Goal: Task Accomplishment & Management: Use online tool/utility

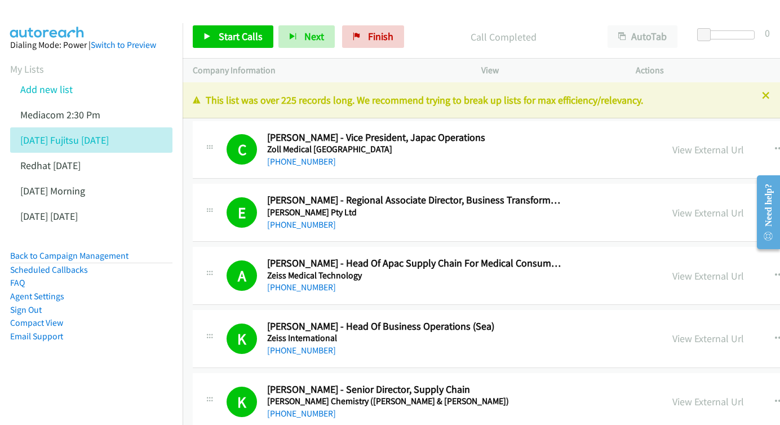
scroll to position [4234, 1]
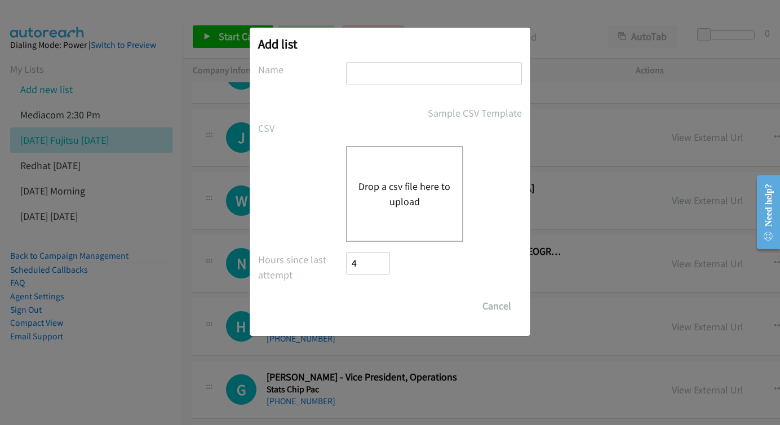
click at [396, 67] on input "text" at bounding box center [434, 73] width 176 height 23
type input "WED PM"
click at [415, 161] on div "Drop a csv file here to upload" at bounding box center [404, 194] width 117 height 96
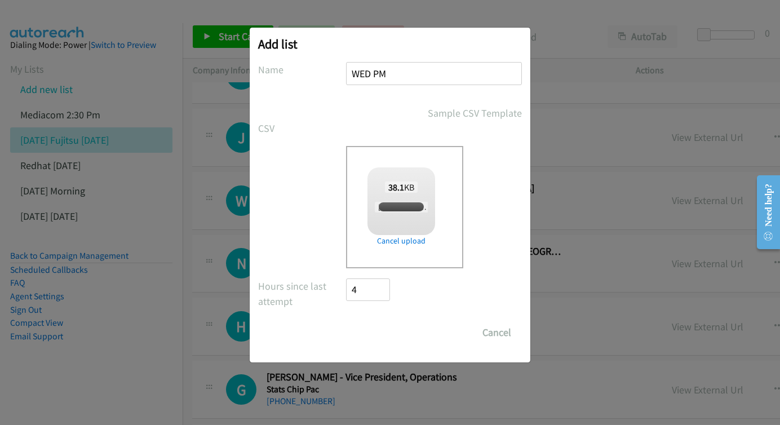
checkbox input "true"
click at [373, 341] on input "Save List" at bounding box center [375, 332] width 59 height 23
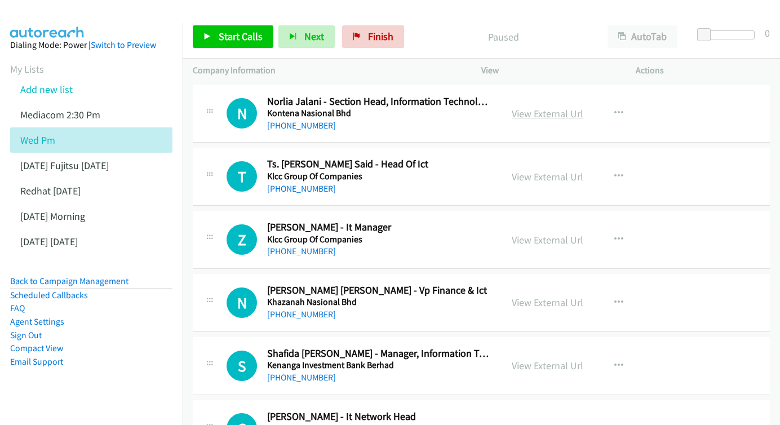
click at [555, 120] on div "View External Url" at bounding box center [548, 113] width 72 height 15
click at [550, 115] on link "View External Url" at bounding box center [548, 113] width 72 height 13
drag, startPoint x: 565, startPoint y: 176, endPoint x: 499, endPoint y: 157, distance: 68.7
click at [561, 181] on div "View External Url" at bounding box center [548, 176] width 72 height 15
click at [555, 171] on link "View External Url" at bounding box center [548, 176] width 72 height 13
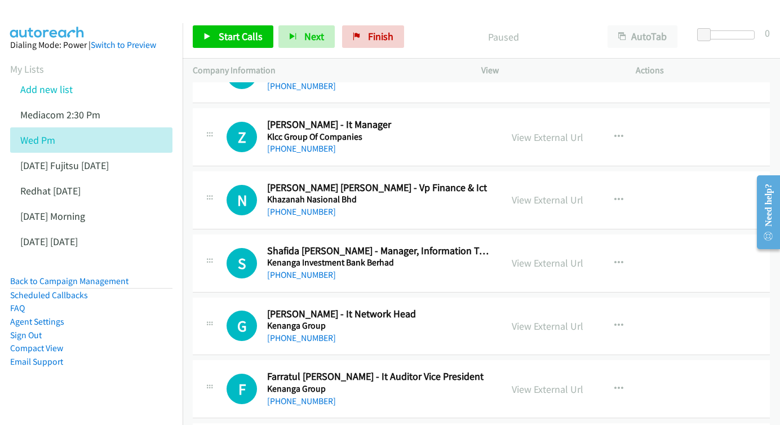
scroll to position [104, 0]
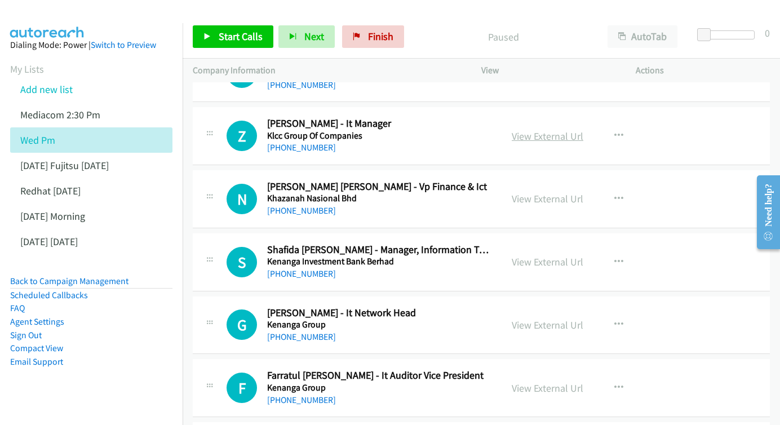
click at [553, 131] on link "View External Url" at bounding box center [548, 136] width 72 height 13
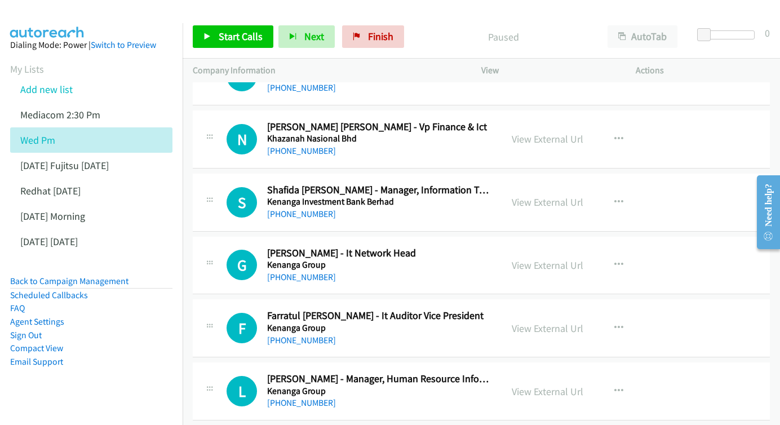
click at [544, 142] on div "View External Url" at bounding box center [548, 138] width 72 height 15
click at [542, 137] on link "View External Url" at bounding box center [548, 138] width 72 height 13
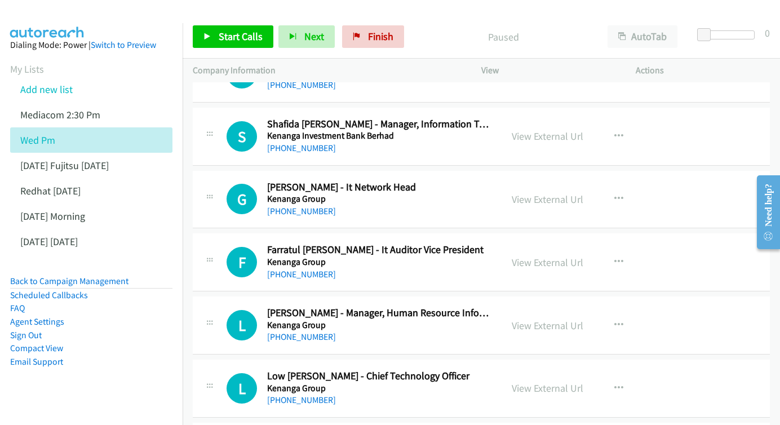
scroll to position [230, 0]
click at [595, 132] on div "View External Url View External Url Schedule/Manage Callback Start Calls Here R…" at bounding box center [584, 135] width 165 height 37
click at [559, 133] on link "View External Url" at bounding box center [548, 135] width 72 height 13
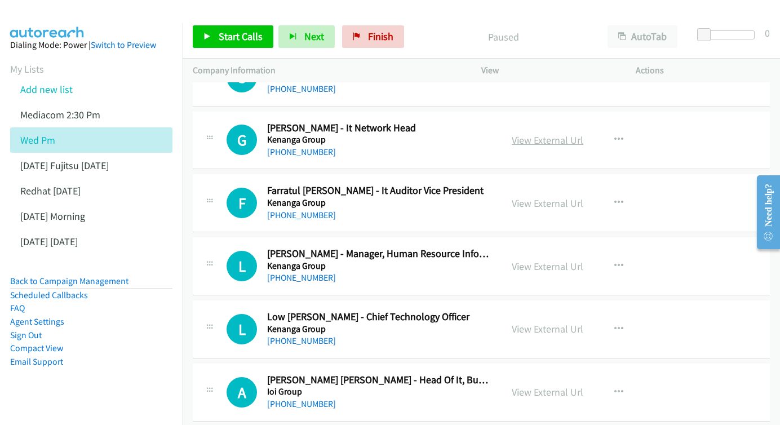
scroll to position [299, 0]
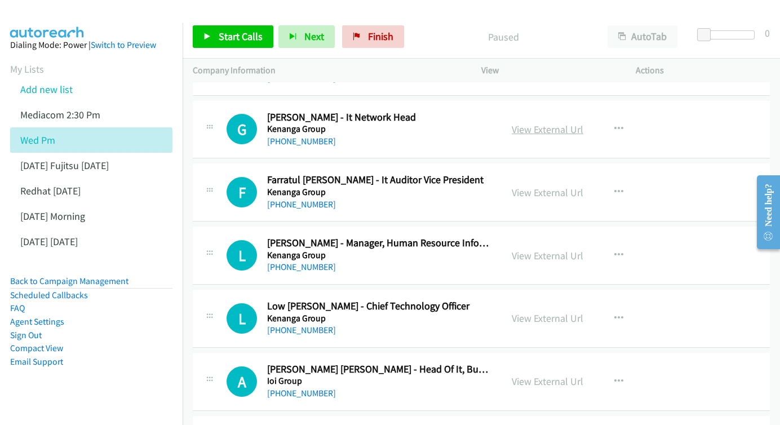
click at [555, 123] on link "View External Url" at bounding box center [548, 129] width 72 height 13
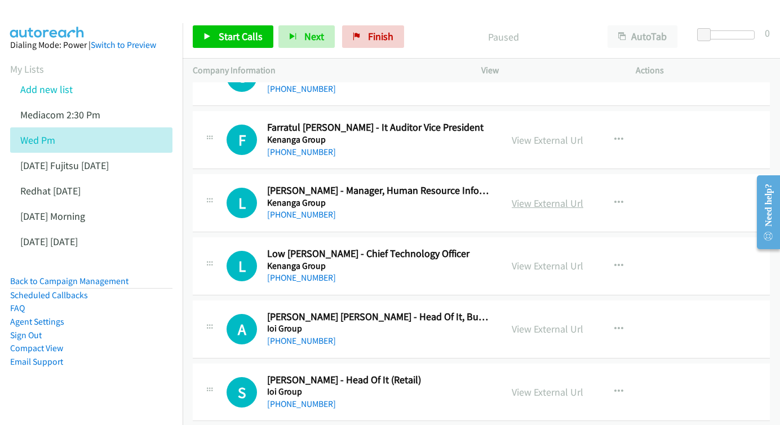
scroll to position [359, 0]
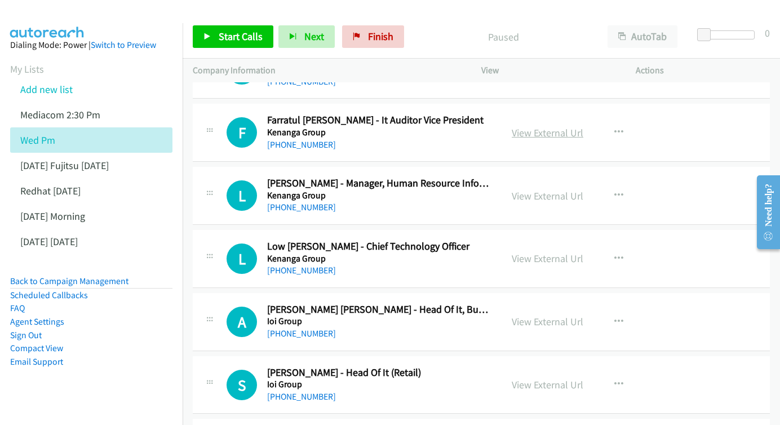
click at [559, 131] on link "View External Url" at bounding box center [548, 132] width 72 height 13
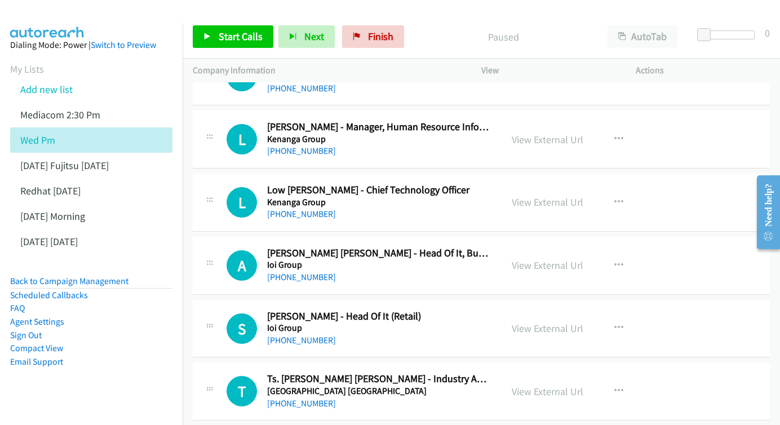
scroll to position [417, 0]
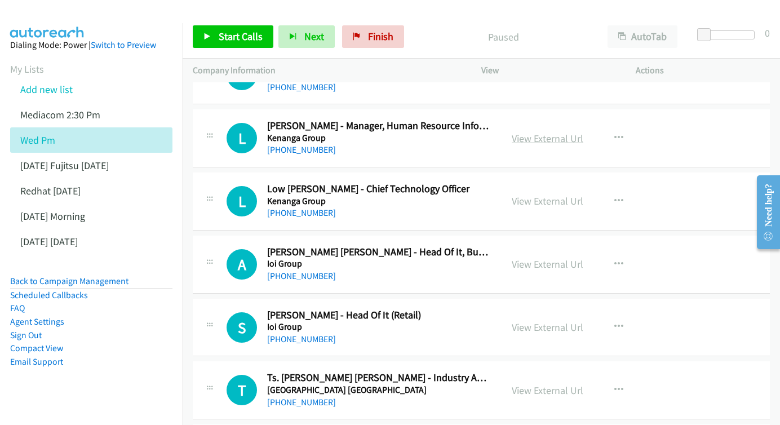
click at [538, 132] on link "View External Url" at bounding box center [548, 138] width 72 height 13
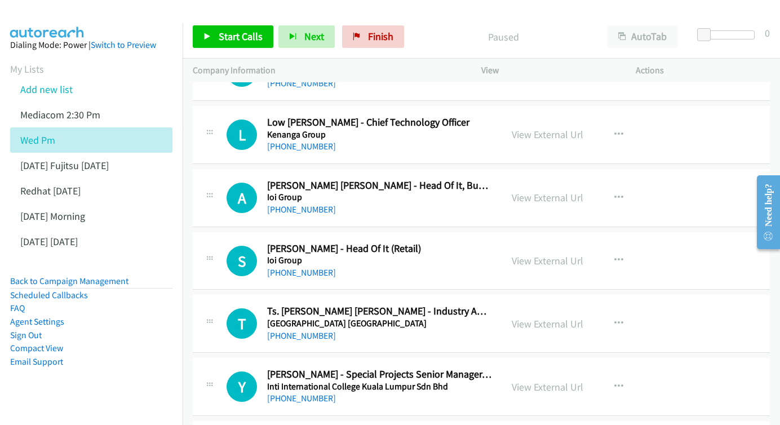
click at [556, 106] on div "L Callback Scheduled Low Yee - Chief Technology Officer Kenanga Group Asia/Kuch…" at bounding box center [481, 135] width 577 height 58
click at [538, 127] on div "View External Url" at bounding box center [548, 134] width 72 height 15
click at [537, 128] on link "View External Url" at bounding box center [548, 134] width 72 height 13
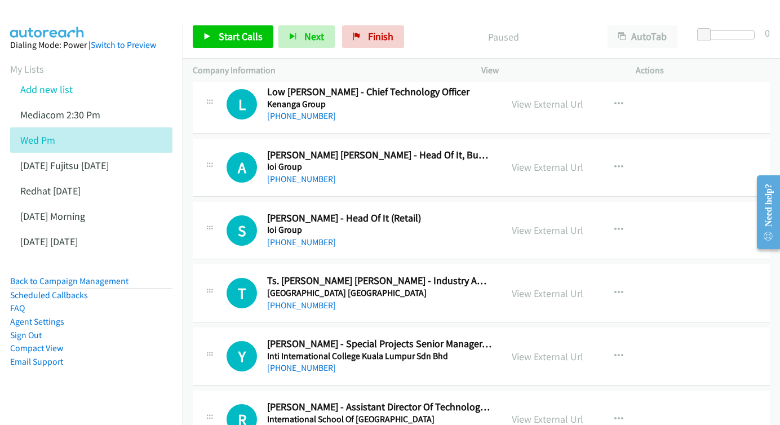
scroll to position [521, 0]
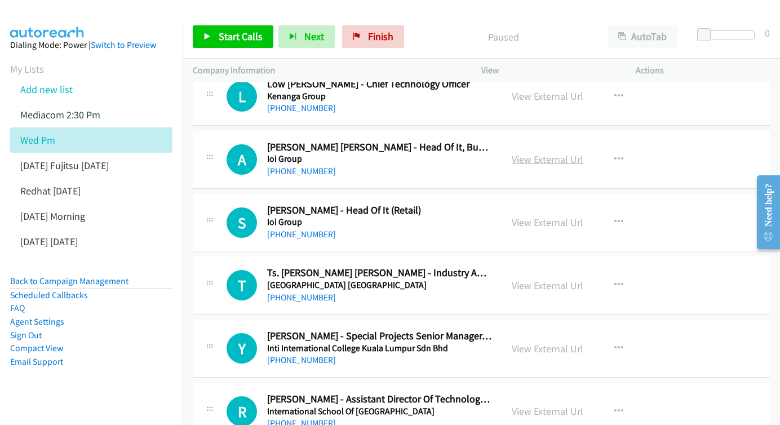
click at [535, 153] on link "View External Url" at bounding box center [548, 159] width 72 height 13
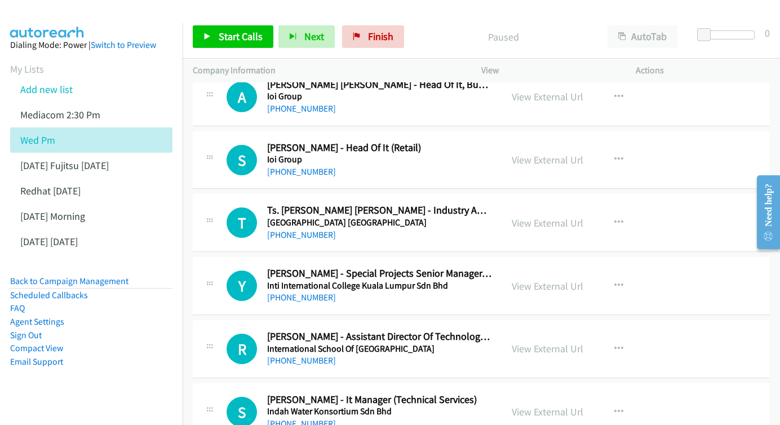
scroll to position [597, 0]
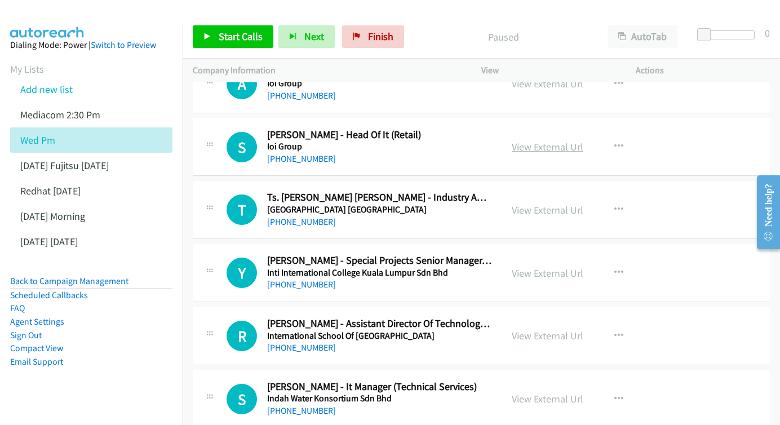
click at [516, 140] on link "View External Url" at bounding box center [548, 146] width 72 height 13
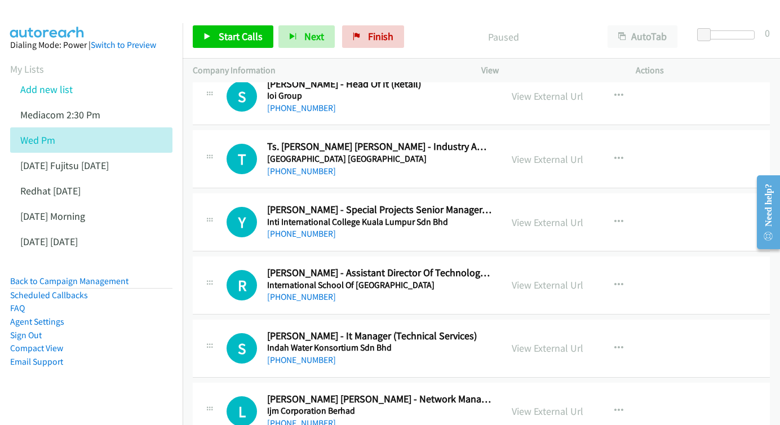
scroll to position [672, 0]
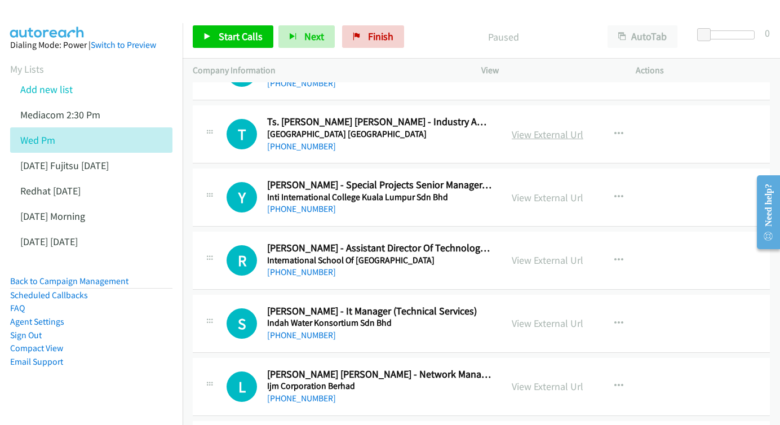
click at [563, 129] on link "View External Url" at bounding box center [548, 134] width 72 height 13
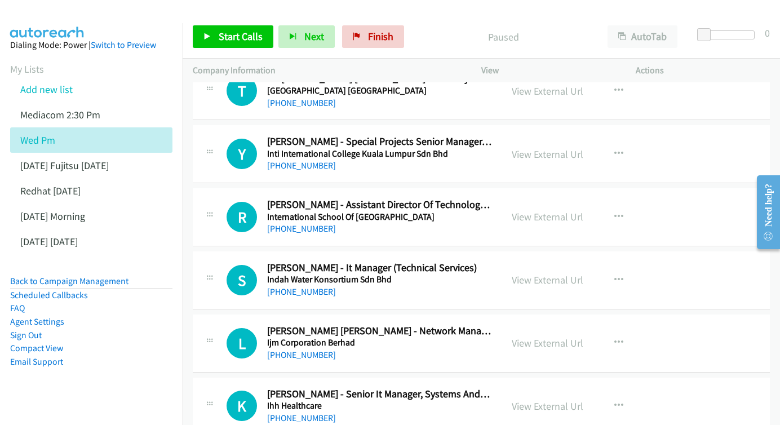
scroll to position [740, 0]
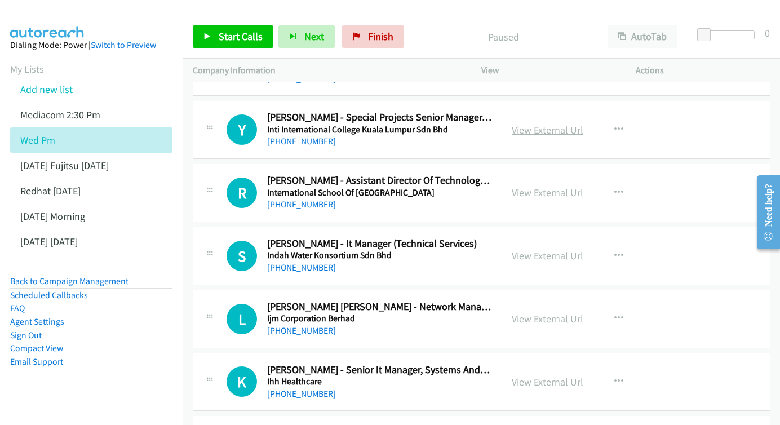
click at [568, 123] on link "View External Url" at bounding box center [548, 129] width 72 height 13
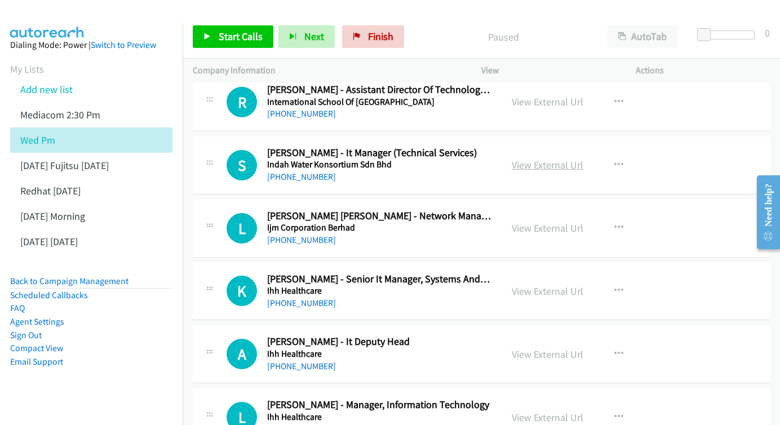
scroll to position [835, 0]
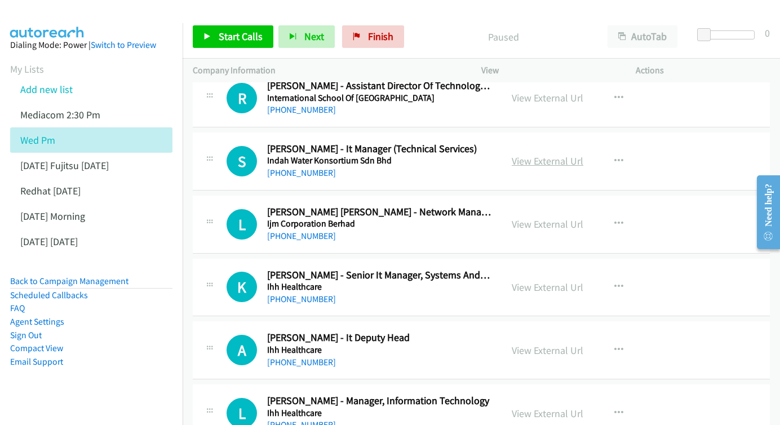
click at [562, 154] on link "View External Url" at bounding box center [548, 160] width 72 height 13
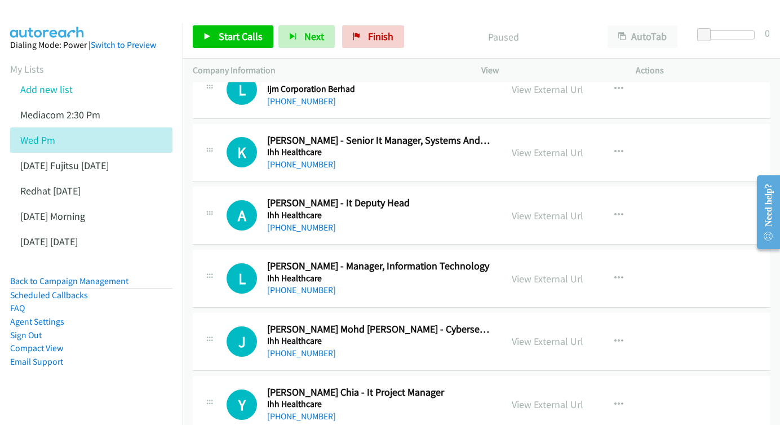
scroll to position [970, 0]
click at [537, 145] on link "View External Url" at bounding box center [548, 151] width 72 height 13
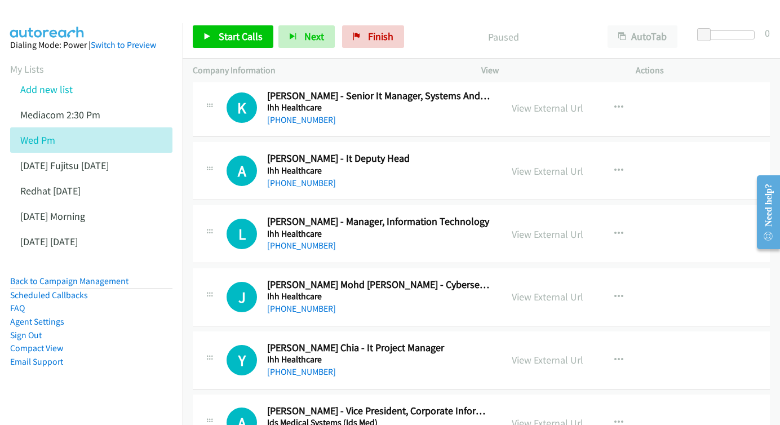
scroll to position [1028, 0]
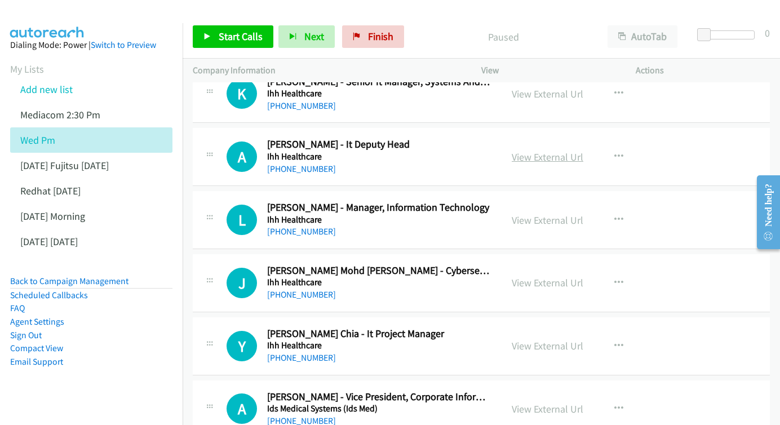
click at [547, 150] on link "View External Url" at bounding box center [548, 156] width 72 height 13
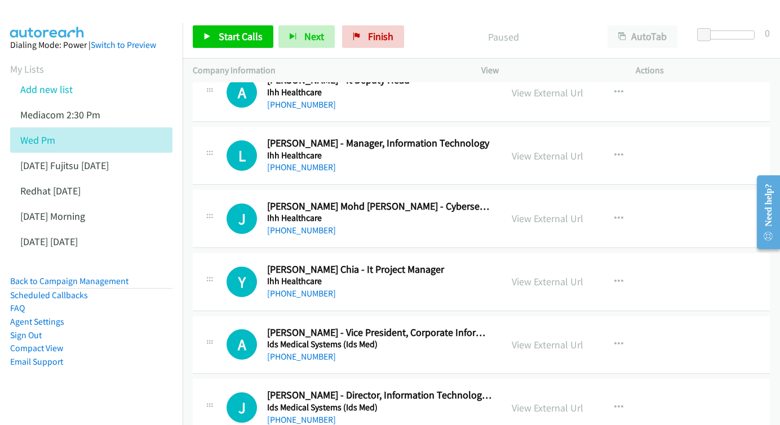
scroll to position [1105, 0]
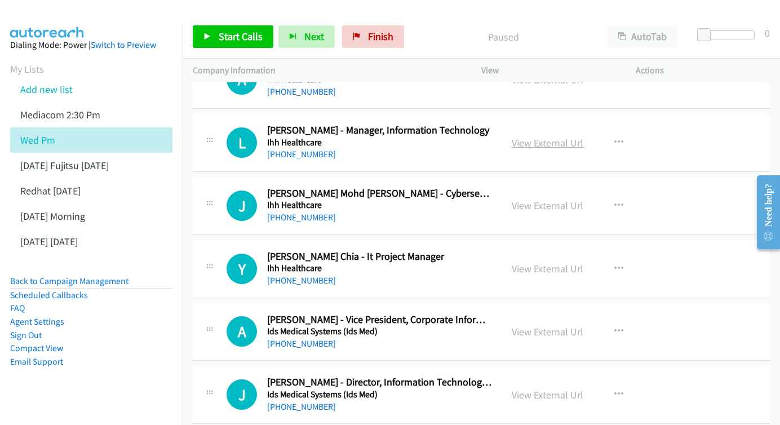
click at [542, 136] on link "View External Url" at bounding box center [548, 142] width 72 height 13
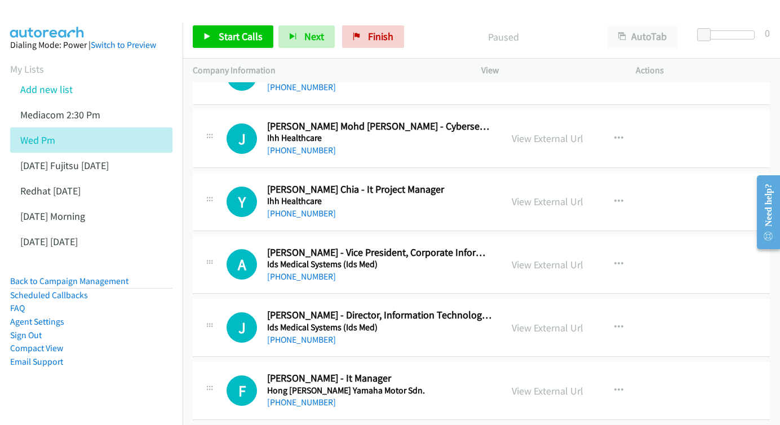
scroll to position [1173, 0]
drag, startPoint x: 543, startPoint y: 122, endPoint x: 453, endPoint y: 97, distance: 93.1
click at [530, 131] on link "View External Url" at bounding box center [548, 137] width 72 height 13
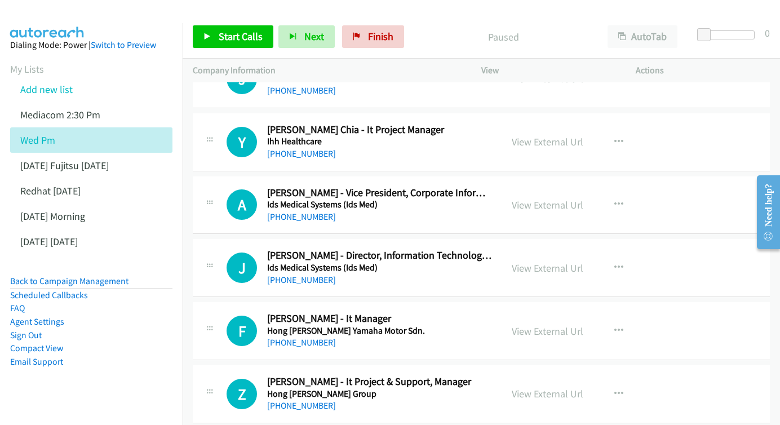
scroll to position [1232, 0]
click at [552, 135] on link "View External Url" at bounding box center [548, 141] width 72 height 13
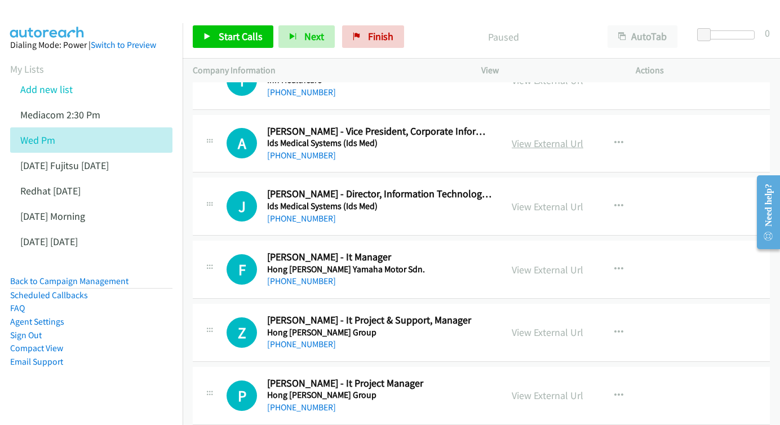
scroll to position [1294, 0]
click at [556, 136] on link "View External Url" at bounding box center [548, 142] width 72 height 13
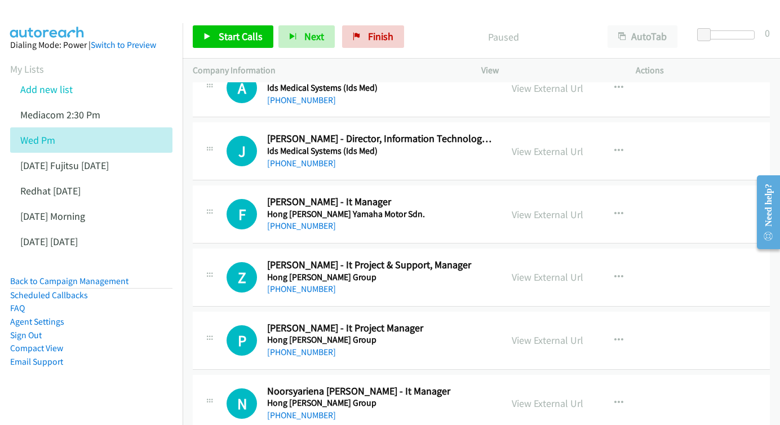
scroll to position [1356, 0]
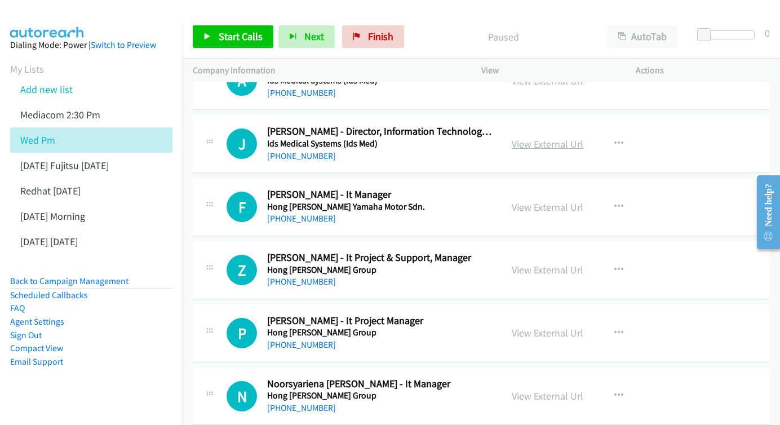
click at [548, 138] on link "View External Url" at bounding box center [548, 144] width 72 height 13
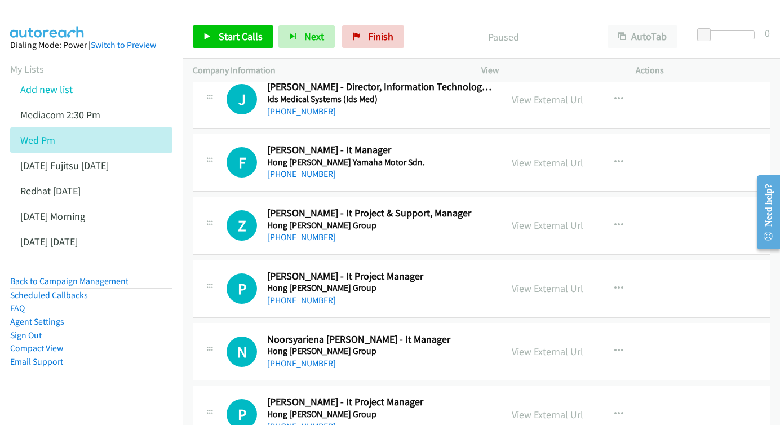
scroll to position [1413, 0]
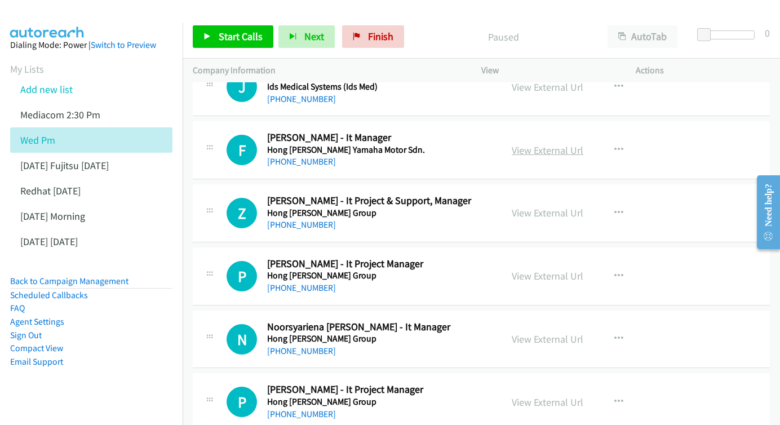
click at [532, 144] on link "View External Url" at bounding box center [548, 150] width 72 height 13
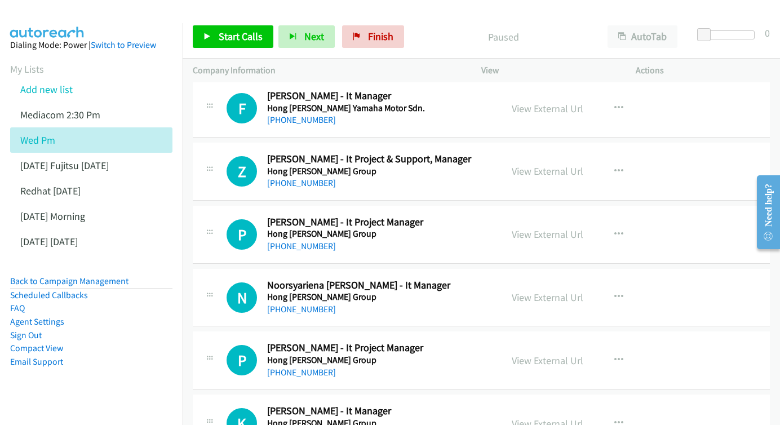
scroll to position [1477, 0]
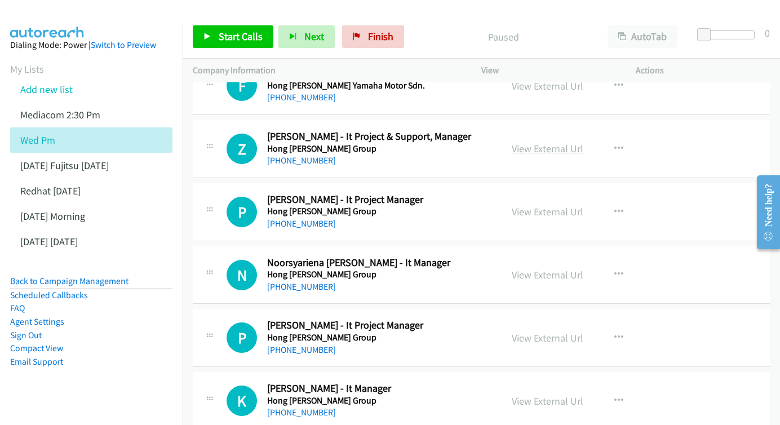
click at [538, 142] on link "View External Url" at bounding box center [548, 148] width 72 height 13
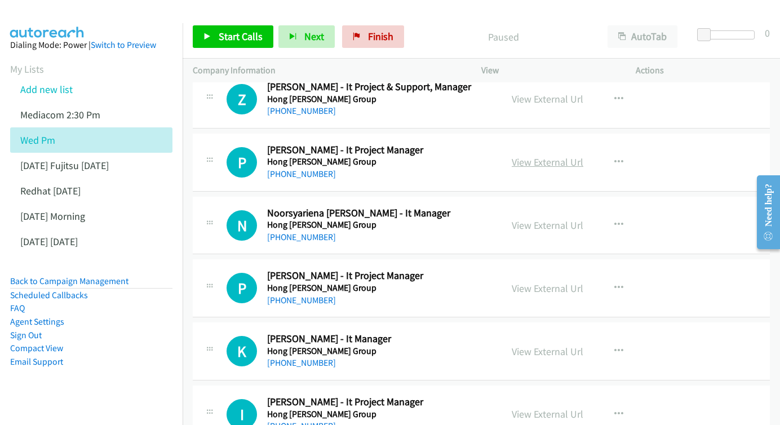
scroll to position [1534, 0]
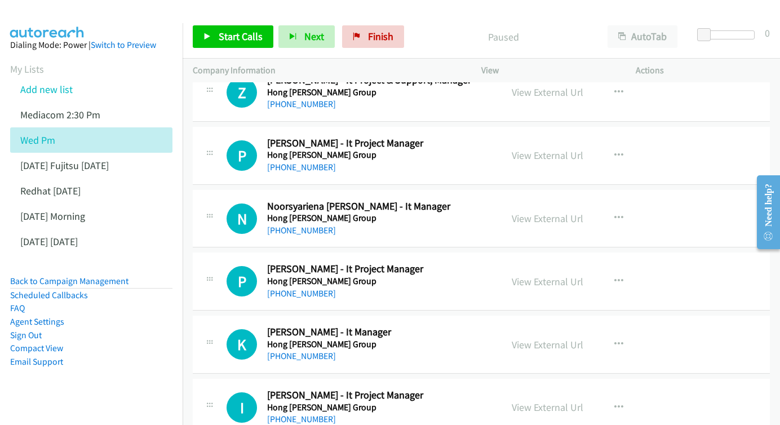
click at [559, 137] on div "View External Url View External Url Schedule/Manage Callback Start Calls Here R…" at bounding box center [584, 155] width 165 height 37
click at [553, 149] on link "View External Url" at bounding box center [548, 155] width 72 height 13
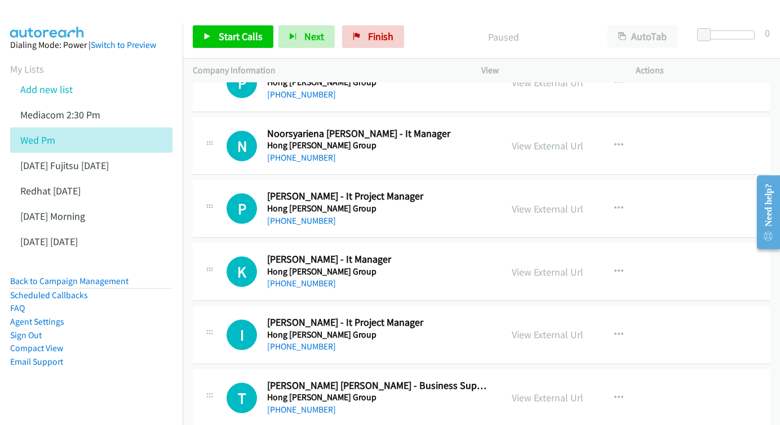
scroll to position [1605, 0]
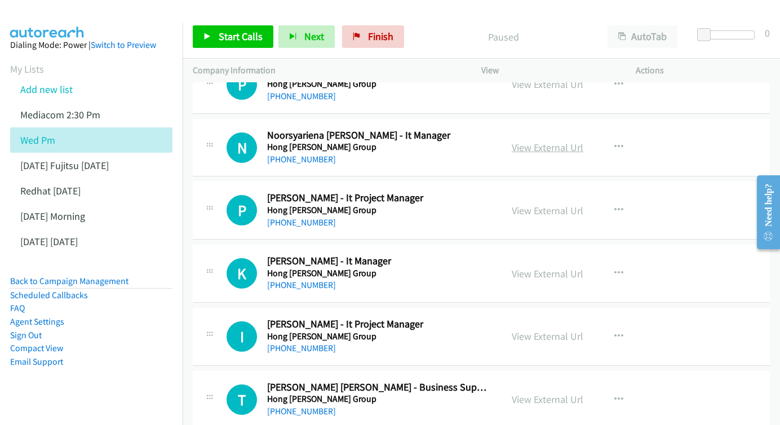
click at [554, 141] on link "View External Url" at bounding box center [548, 147] width 72 height 13
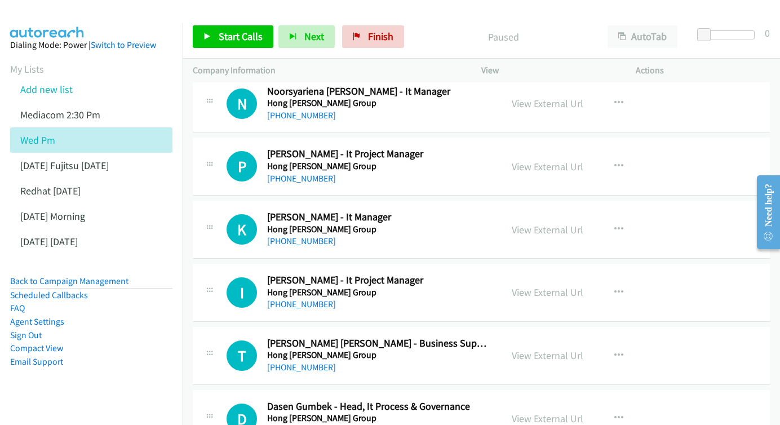
scroll to position [1655, 0]
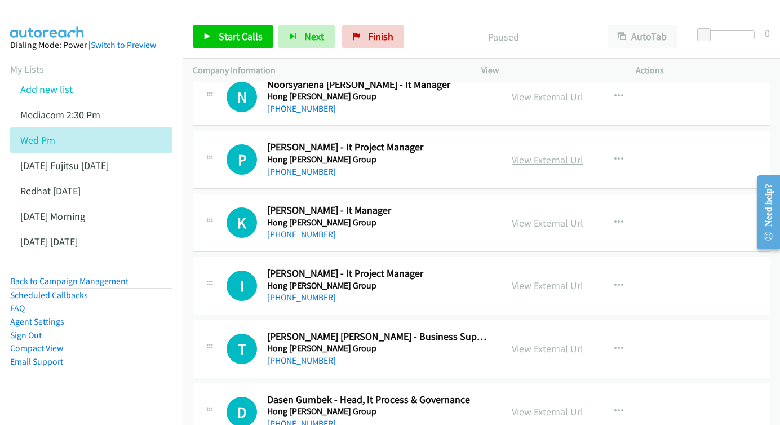
click at [528, 153] on link "View External Url" at bounding box center [548, 159] width 72 height 13
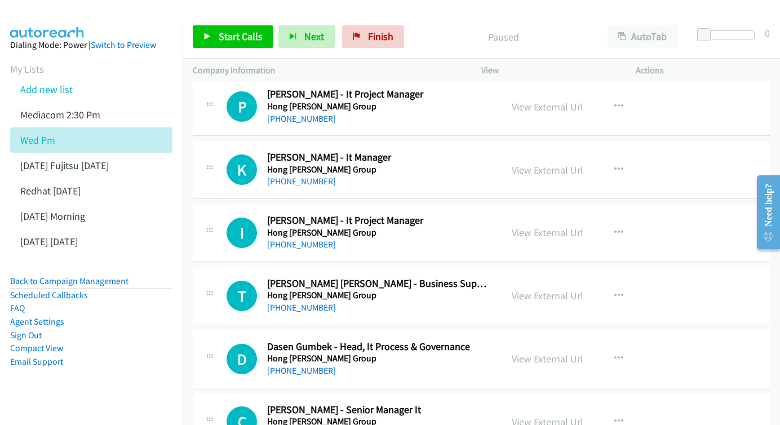
scroll to position [1709, 0]
click at [552, 162] on div "View External Url" at bounding box center [548, 169] width 72 height 15
click at [526, 163] on link "View External Url" at bounding box center [548, 169] width 72 height 13
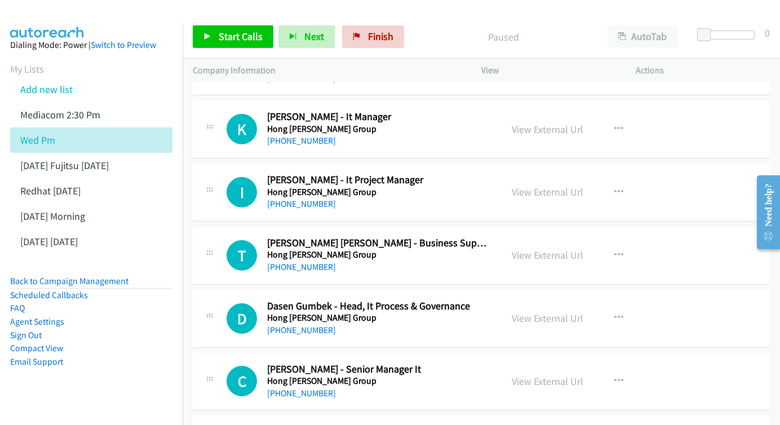
scroll to position [1779, 0]
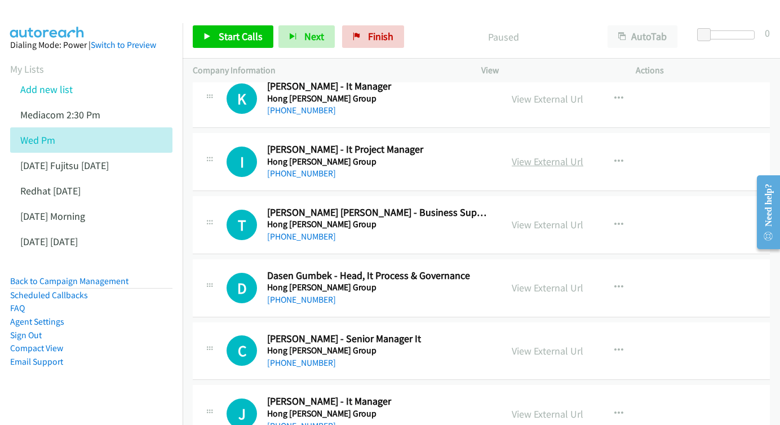
click at [557, 155] on link "View External Url" at bounding box center [548, 161] width 72 height 13
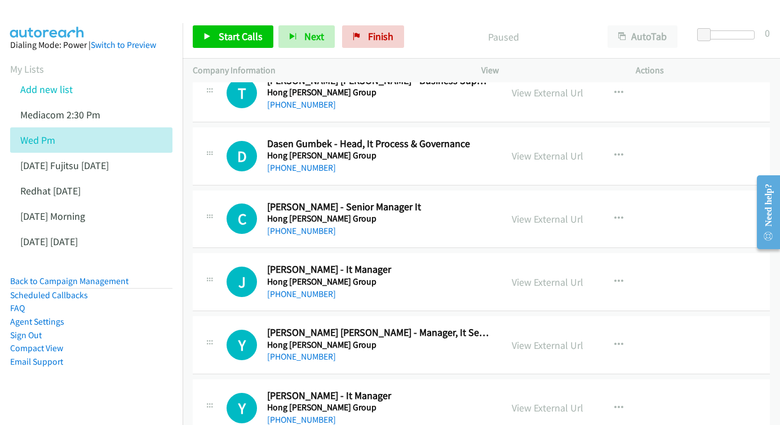
scroll to position [1912, 0]
click at [538, 149] on link "View External Url" at bounding box center [548, 155] width 72 height 13
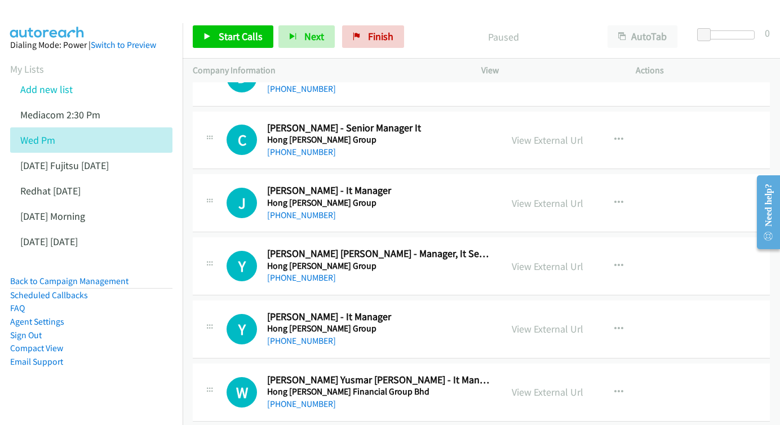
click at [539, 132] on div "View External Url" at bounding box center [548, 139] width 72 height 15
click at [538, 134] on link "View External Url" at bounding box center [548, 140] width 72 height 13
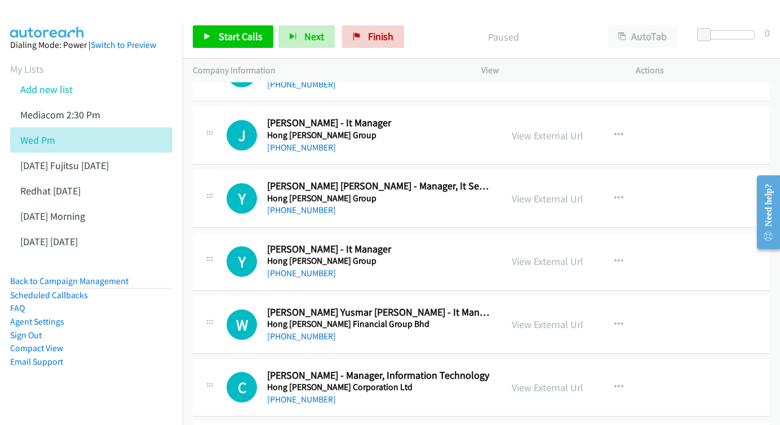
scroll to position [2057, 0]
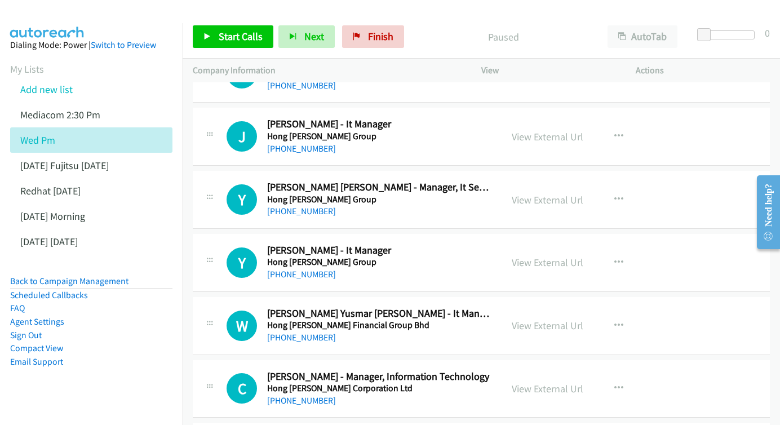
click at [546, 129] on div "View External Url" at bounding box center [548, 136] width 72 height 15
click at [543, 130] on link "View External Url" at bounding box center [548, 136] width 72 height 13
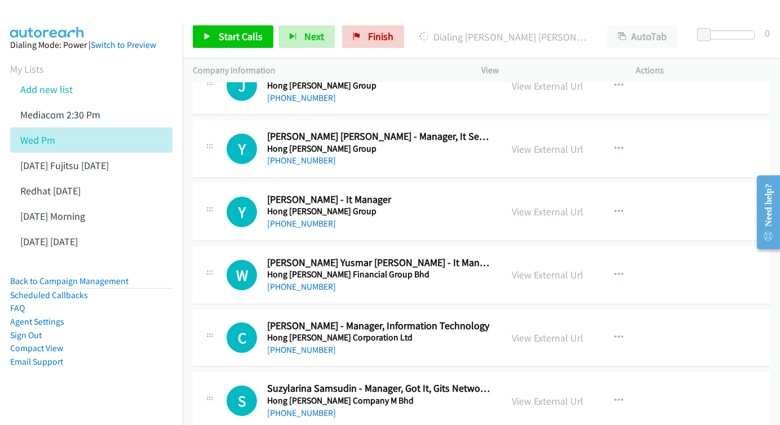
scroll to position [2108, 0]
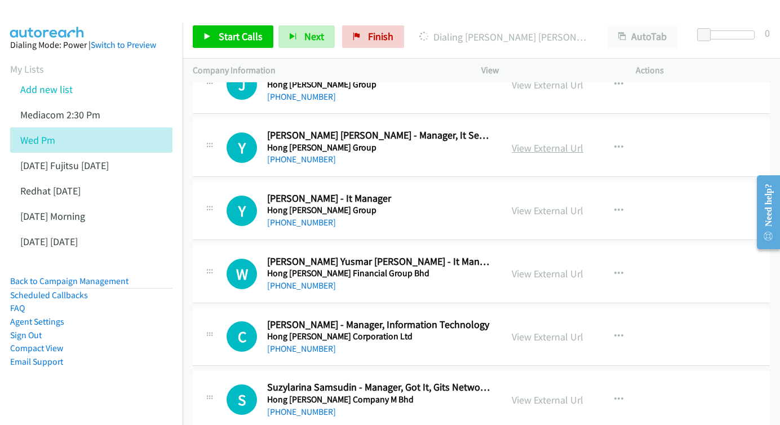
click at [548, 141] on link "View External Url" at bounding box center [548, 147] width 72 height 13
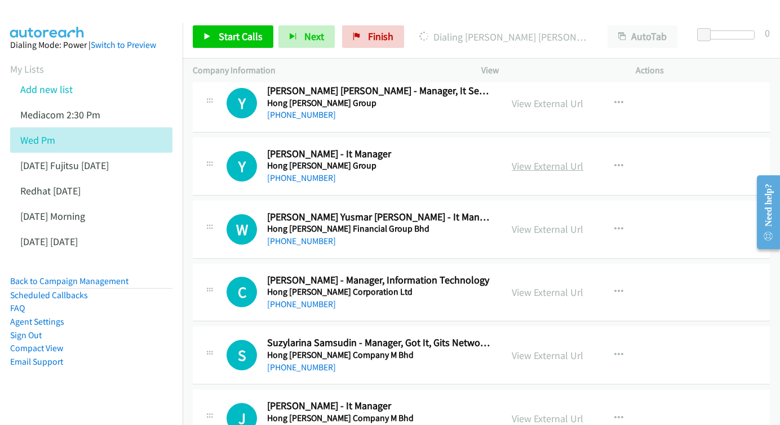
click at [526, 159] on link "View External Url" at bounding box center [548, 165] width 72 height 13
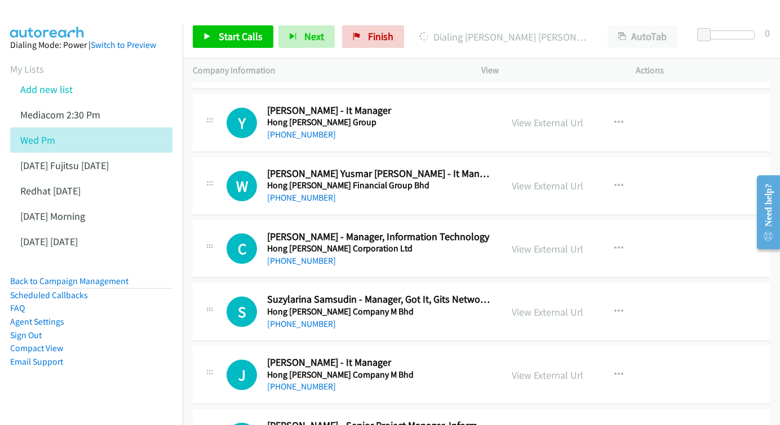
scroll to position [2207, 0]
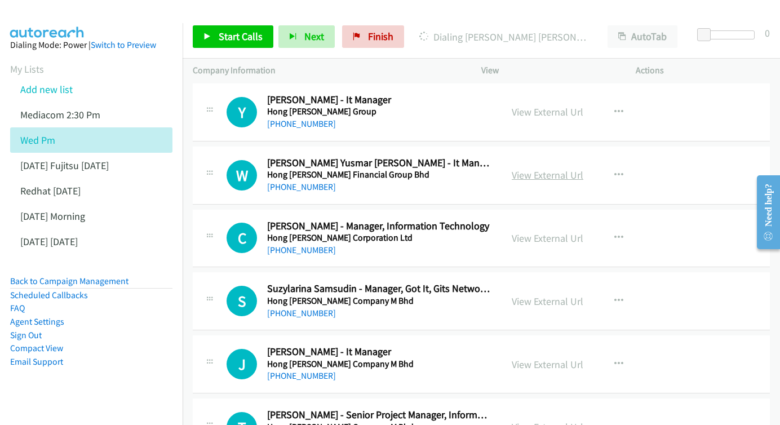
click at [562, 169] on link "View External Url" at bounding box center [548, 175] width 72 height 13
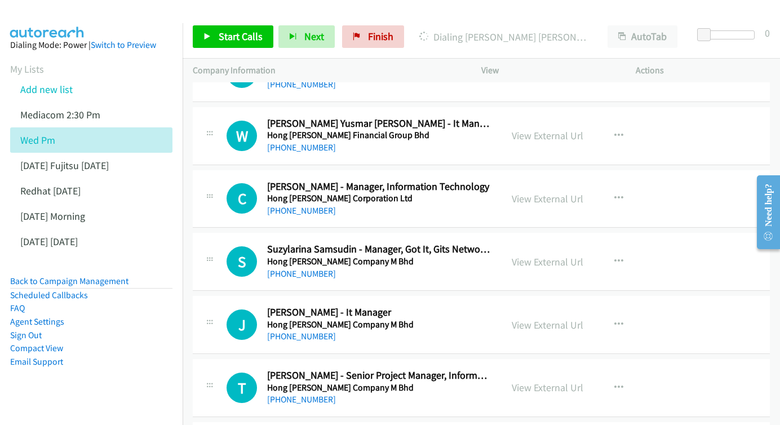
scroll to position [2252, 0]
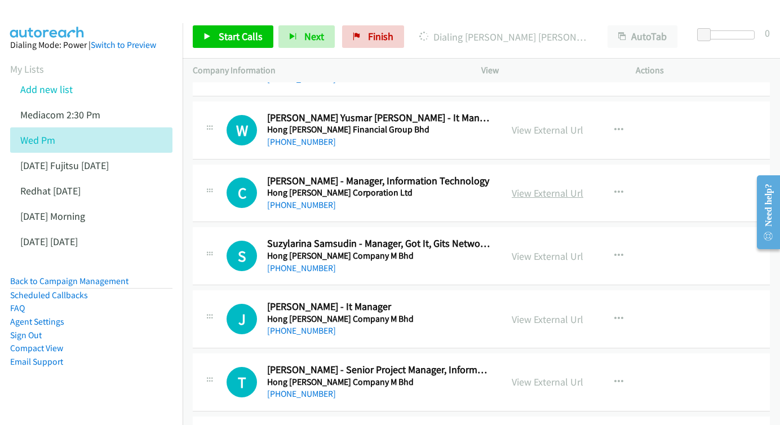
click at [561, 187] on link "View External Url" at bounding box center [548, 193] width 72 height 13
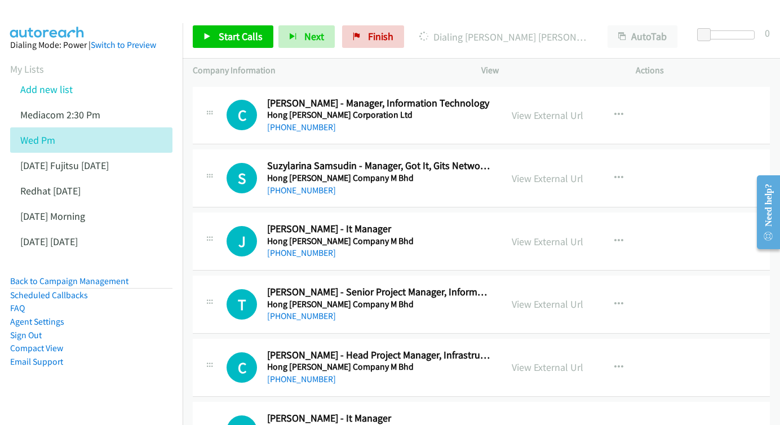
scroll to position [2332, 0]
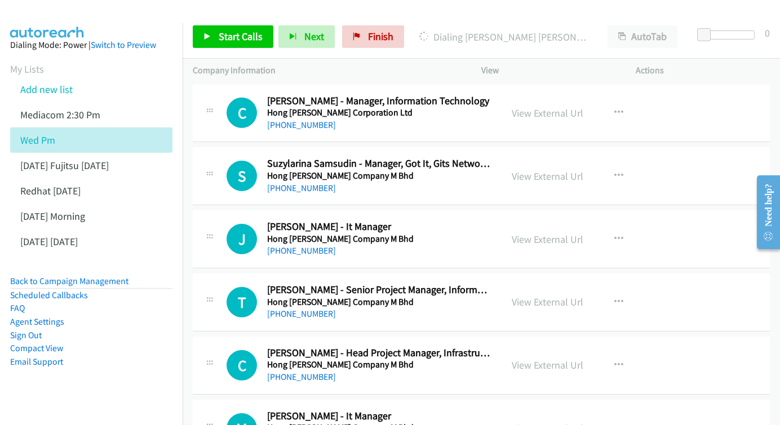
click at [542, 157] on div "View External Url View External Url Schedule/Manage Callback Start Calls Here R…" at bounding box center [584, 175] width 165 height 37
click at [538, 170] on link "View External Url" at bounding box center [548, 176] width 72 height 13
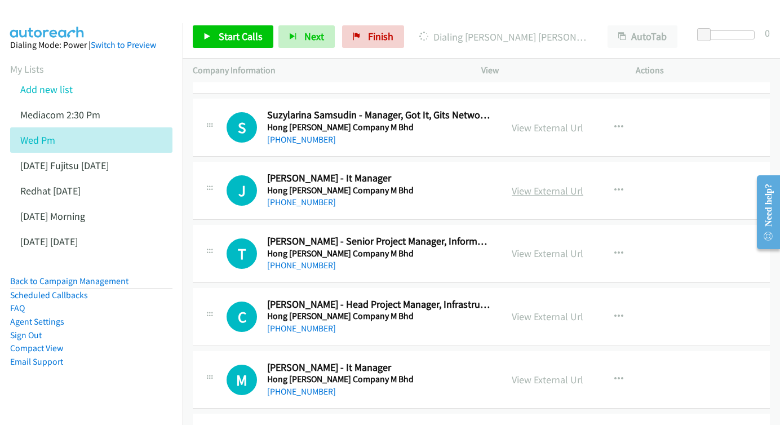
scroll to position [2398, 0]
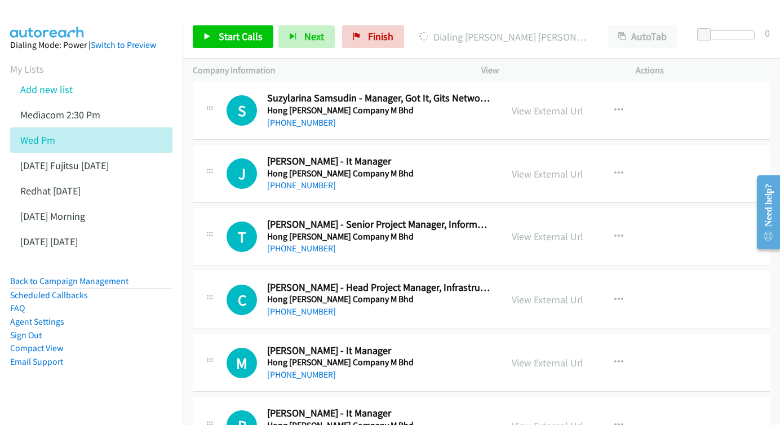
click at [548, 155] on div "View External Url View External Url Schedule/Manage Callback Start Calls Here R…" at bounding box center [584, 173] width 165 height 37
click at [546, 167] on link "View External Url" at bounding box center [548, 173] width 72 height 13
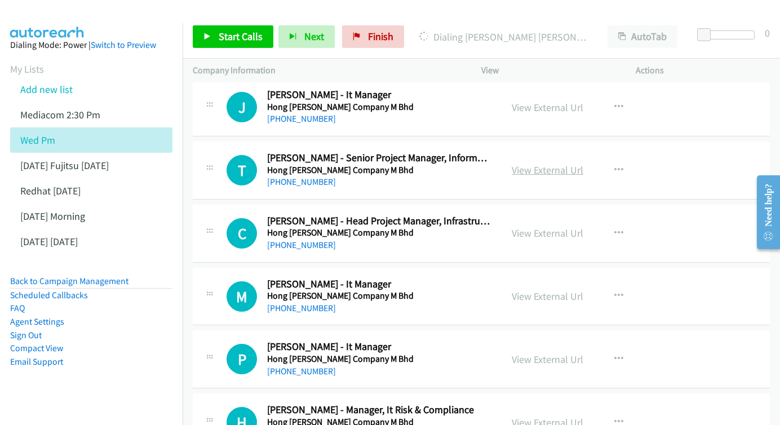
scroll to position [2466, 0]
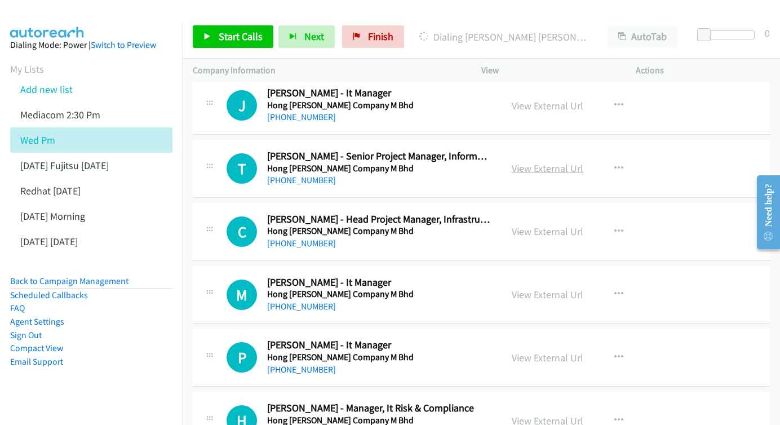
click at [529, 162] on link "View External Url" at bounding box center [548, 168] width 72 height 13
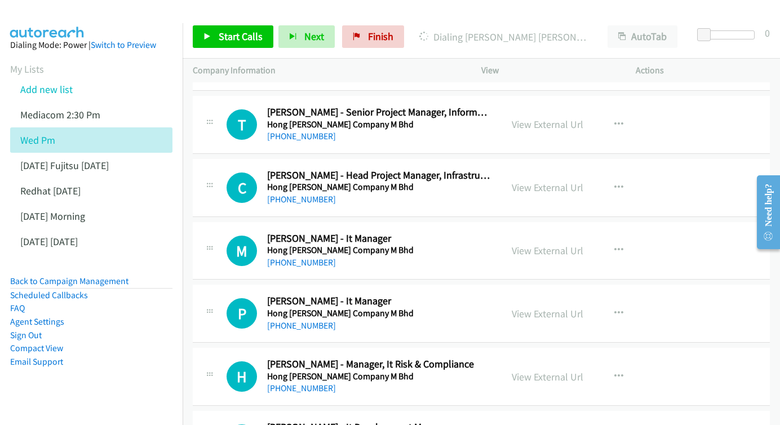
scroll to position [2518, 0]
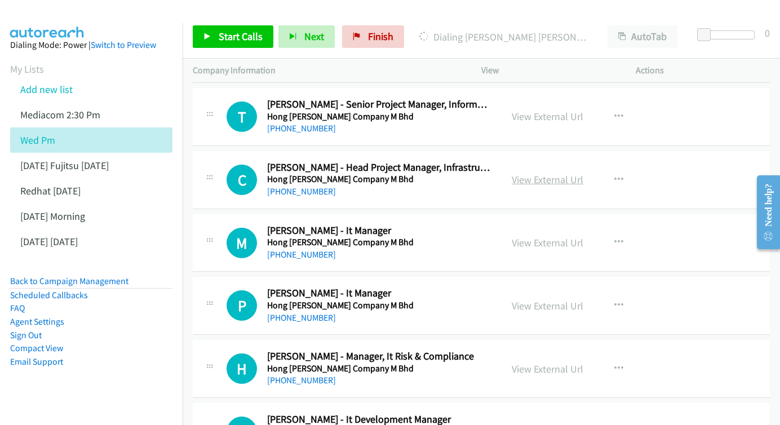
click at [557, 173] on link "View External Url" at bounding box center [548, 179] width 72 height 13
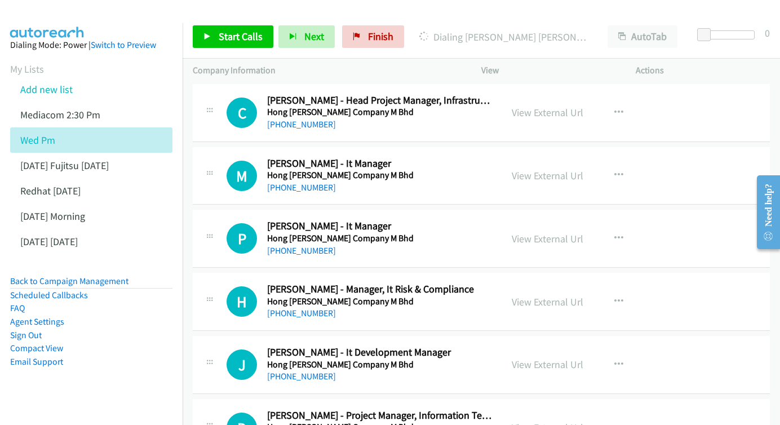
scroll to position [2585, 0]
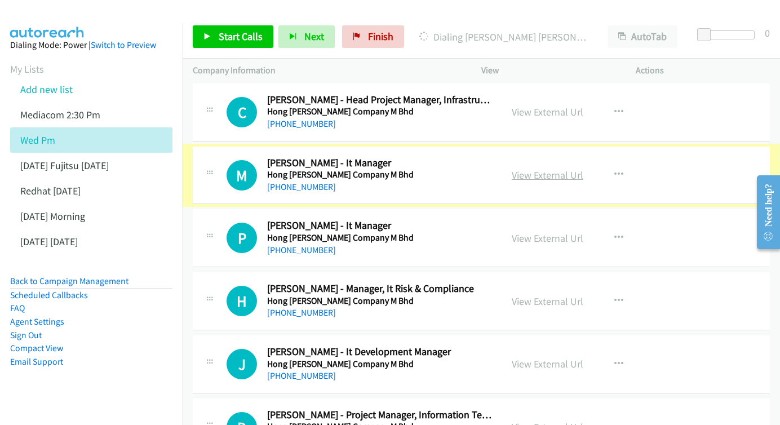
click at [520, 169] on link "View External Url" at bounding box center [548, 175] width 72 height 13
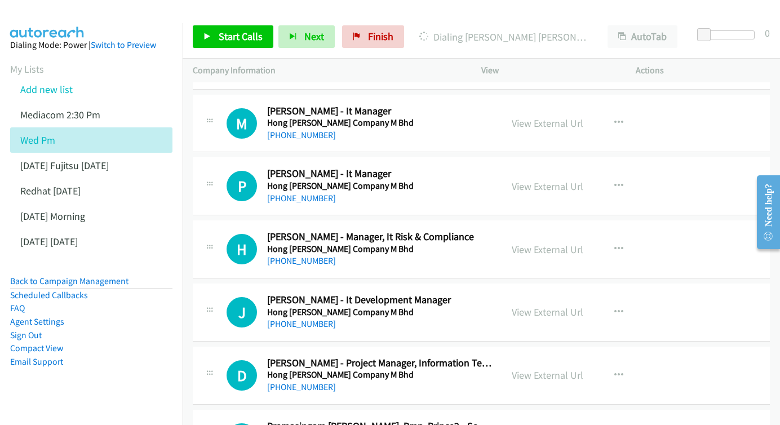
scroll to position [2641, 0]
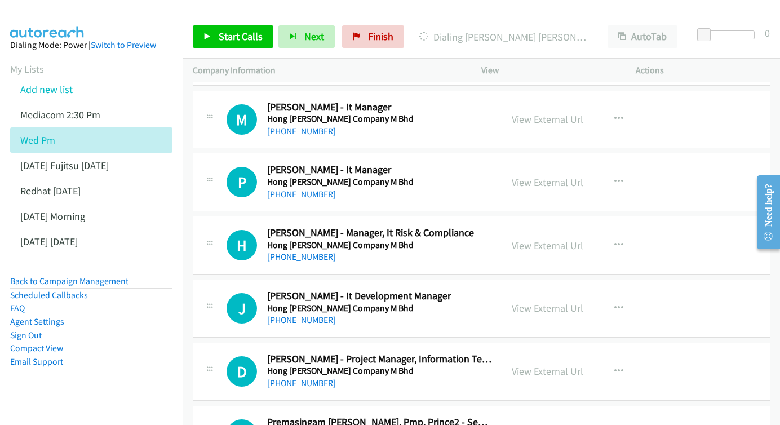
click at [577, 176] on link "View External Url" at bounding box center [548, 182] width 72 height 13
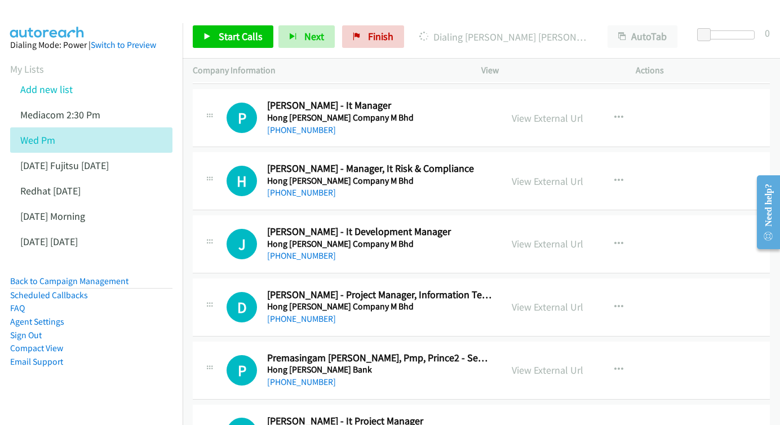
scroll to position [2705, 0]
click at [556, 175] on link "View External Url" at bounding box center [548, 181] width 72 height 13
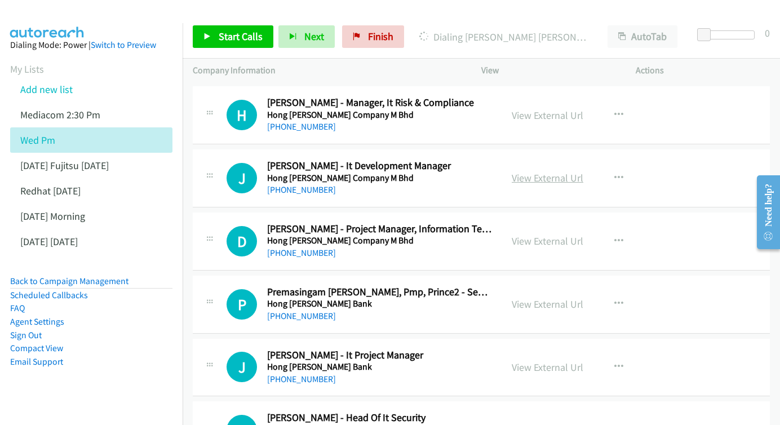
scroll to position [2773, 0]
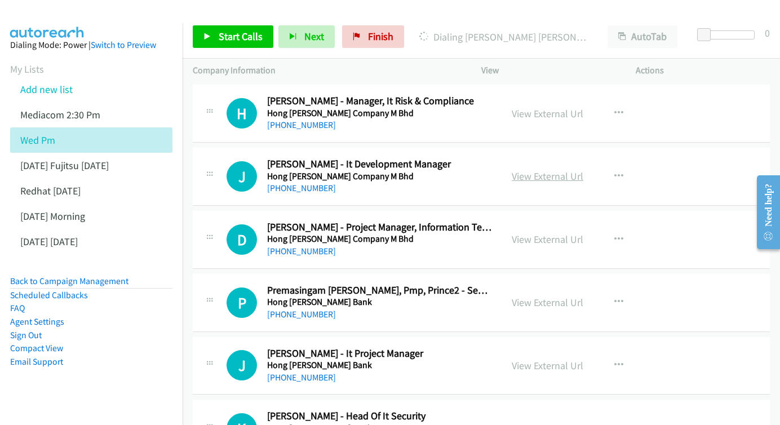
click at [555, 170] on link "View External Url" at bounding box center [548, 176] width 72 height 13
